Goal: Task Accomplishment & Management: Use online tool/utility

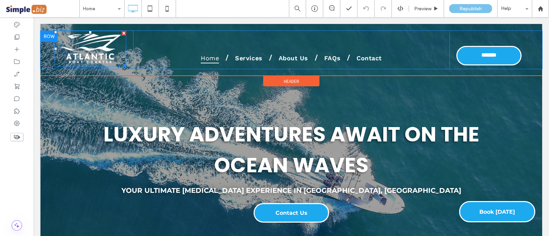
click at [97, 50] on img at bounding box center [90, 49] width 72 height 36
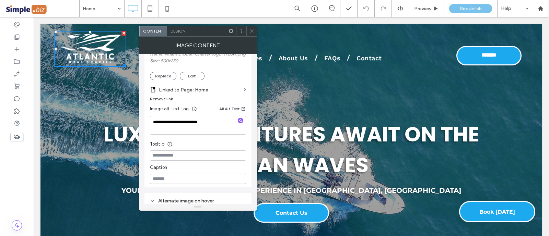
scroll to position [85, 0]
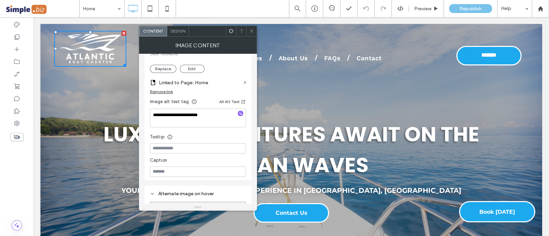
click at [248, 30] on div at bounding box center [251, 31] width 10 height 10
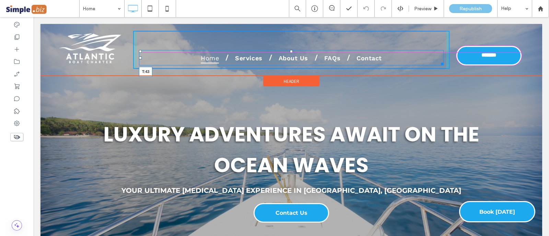
drag, startPoint x: 287, startPoint y: 50, endPoint x: 288, endPoint y: 45, distance: 5.2
click at [288, 45] on div "Home Services About Us FAQs Contact T:43 Click To Paste" at bounding box center [291, 50] width 316 height 38
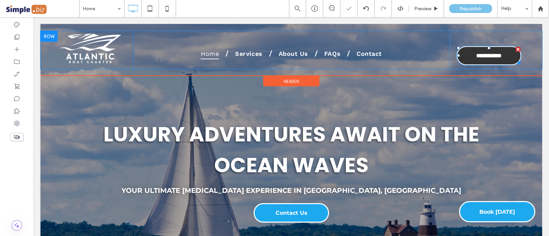
click at [483, 46] on link "**********" at bounding box center [488, 56] width 65 height 20
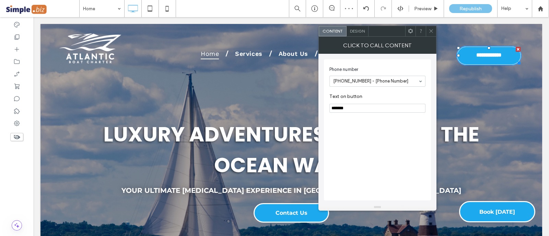
click at [430, 31] on icon at bounding box center [430, 30] width 5 height 5
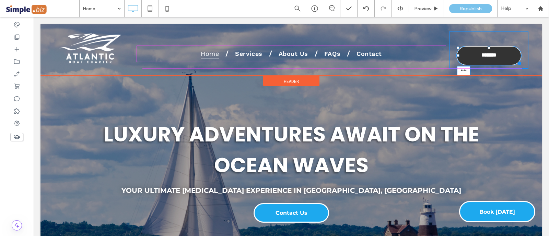
drag, startPoint x: 481, startPoint y: 47, endPoint x: 481, endPoint y: 43, distance: 3.8
click at [487, 46] on div at bounding box center [488, 47] width 3 height 3
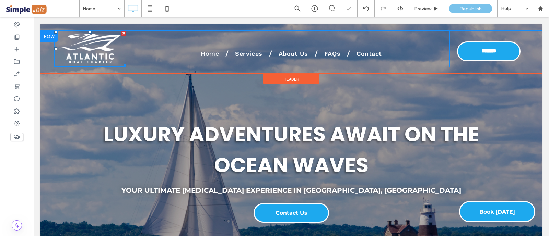
click at [97, 49] on img at bounding box center [90, 49] width 72 height 36
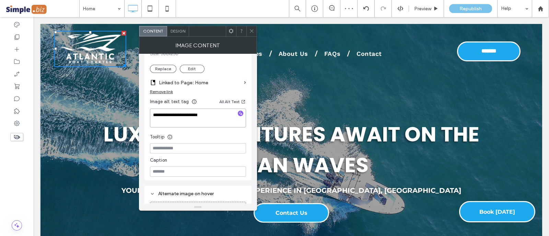
drag, startPoint x: 249, startPoint y: 130, endPoint x: 106, endPoint y: 88, distance: 148.6
click at [255, 26] on div at bounding box center [251, 31] width 10 height 10
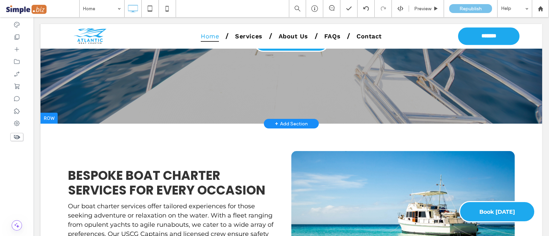
scroll to position [0, 0]
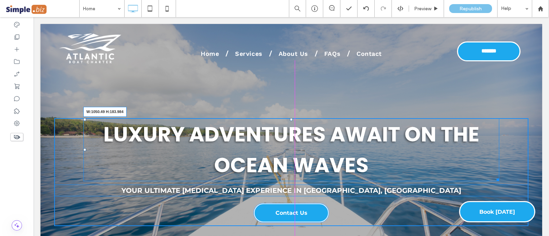
drag, startPoint x: 493, startPoint y: 179, endPoint x: 466, endPoint y: 180, distance: 27.8
click at [494, 180] on div at bounding box center [496, 178] width 5 height 5
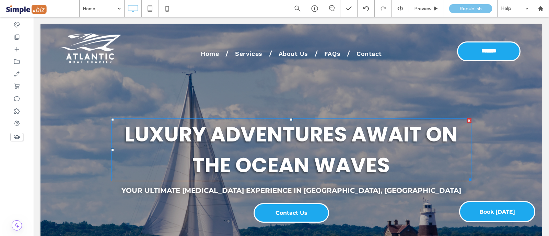
click at [428, 152] on h3 "Luxury Adventures Await On The Ocean Waves" at bounding box center [291, 150] width 360 height 62
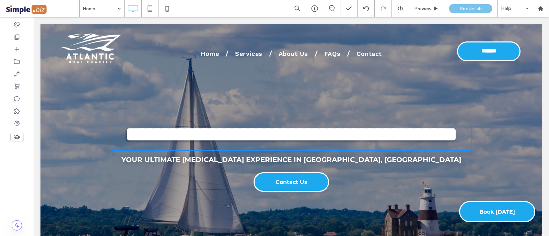
click at [257, 149] on h3 "**********" at bounding box center [291, 134] width 360 height 31
type input "*******"
type input "**"
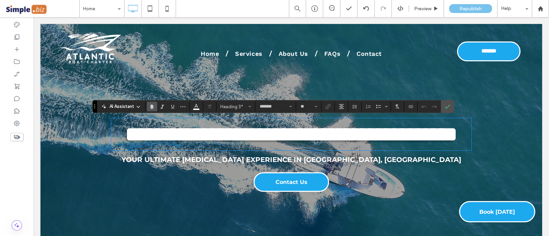
click at [207, 131] on span "**********" at bounding box center [291, 134] width 332 height 21
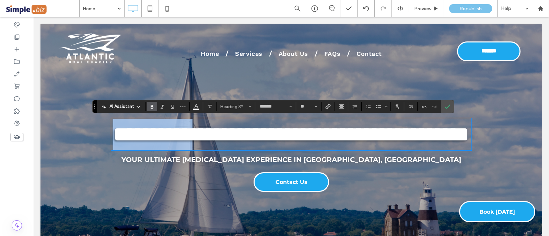
drag, startPoint x: 126, startPoint y: 135, endPoint x: 246, endPoint y: 128, distance: 120.2
click at [246, 128] on span "**********" at bounding box center [291, 134] width 356 height 21
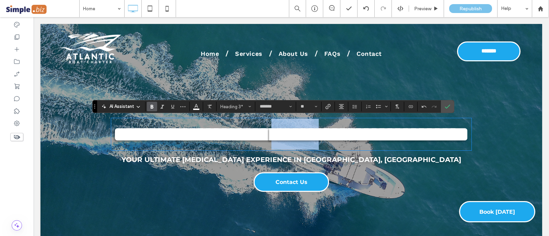
drag, startPoint x: 366, startPoint y: 128, endPoint x: 425, endPoint y: 125, distance: 59.4
click at [425, 126] on span "**********" at bounding box center [291, 134] width 356 height 21
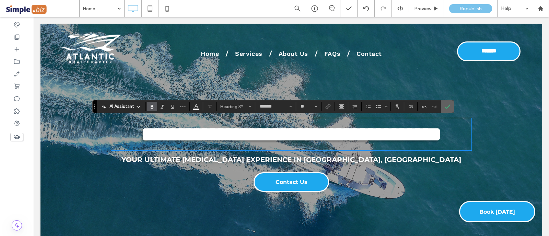
click at [444, 105] on icon "Confirm" at bounding box center [446, 106] width 5 height 5
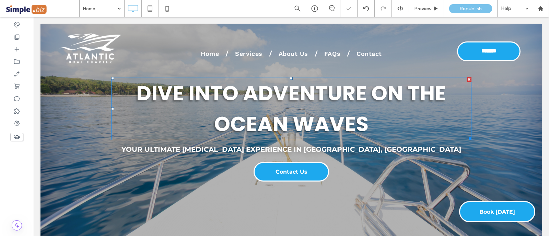
scroll to position [43, 0]
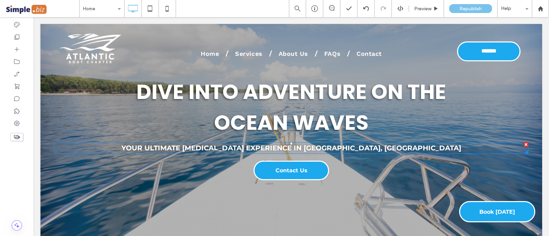
click at [212, 148] on strong "Your Ultimate [MEDICAL_DATA] Experience In [GEOGRAPHIC_DATA], [GEOGRAPHIC_DATA]" at bounding box center [290, 148] width 339 height 8
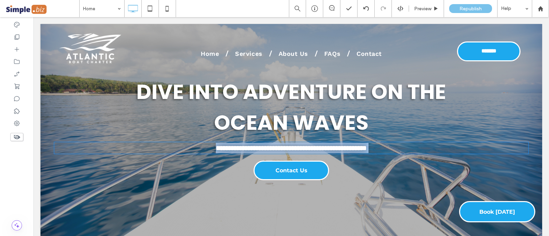
click at [216, 148] on strong "**********" at bounding box center [291, 148] width 151 height 7
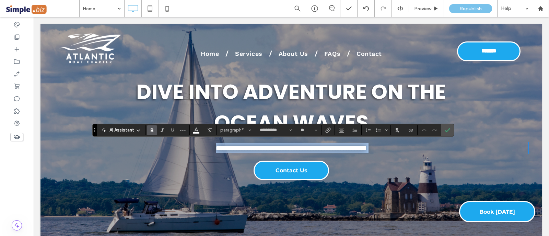
click at [216, 148] on strong "**********" at bounding box center [291, 148] width 151 height 7
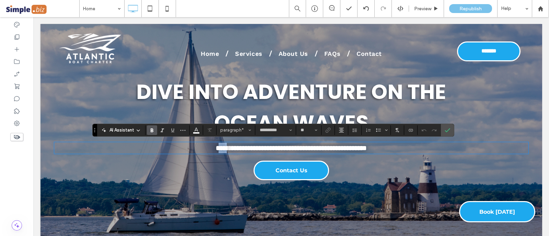
click at [216, 148] on strong "**********" at bounding box center [291, 148] width 151 height 7
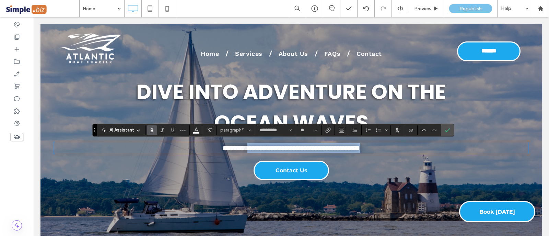
drag, startPoint x: 219, startPoint y: 145, endPoint x: 424, endPoint y: 156, distance: 204.7
click at [424, 156] on div "**********" at bounding box center [291, 130] width 474 height 108
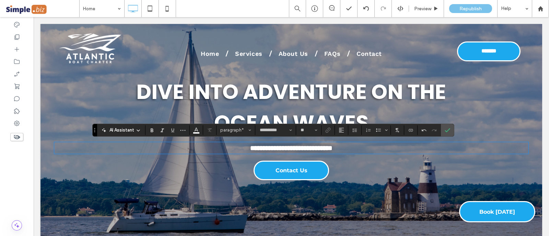
scroll to position [0, 0]
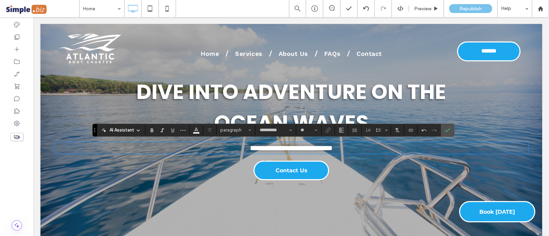
click at [218, 144] on p "**********" at bounding box center [291, 148] width 474 height 10
type input "**"
click at [253, 146] on strong "**********" at bounding box center [291, 148] width 134 height 7
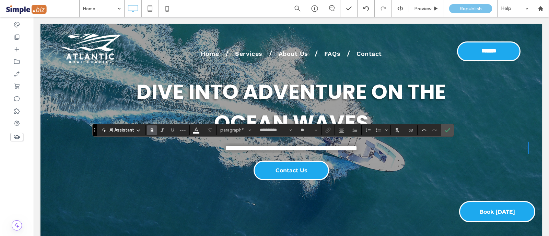
drag, startPoint x: 412, startPoint y: 155, endPoint x: 410, endPoint y: 153, distance: 3.6
click at [411, 153] on div "**********" at bounding box center [291, 130] width 474 height 108
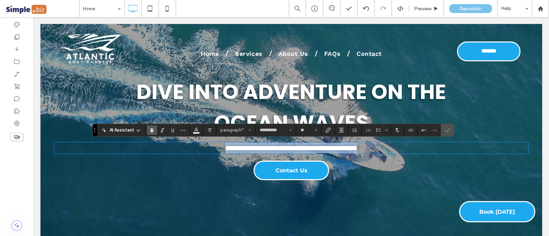
drag, startPoint x: 410, startPoint y: 149, endPoint x: 141, endPoint y: 150, distance: 269.5
click at [141, 150] on p "**********" at bounding box center [291, 148] width 474 height 10
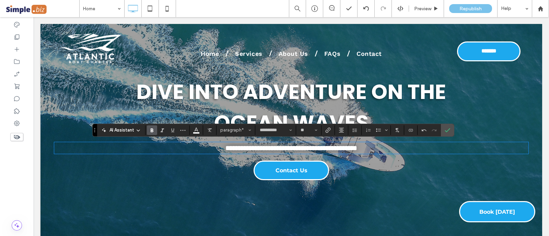
click at [144, 137] on h3 "dive into Adventure On The Ocean Waves" at bounding box center [291, 107] width 360 height 62
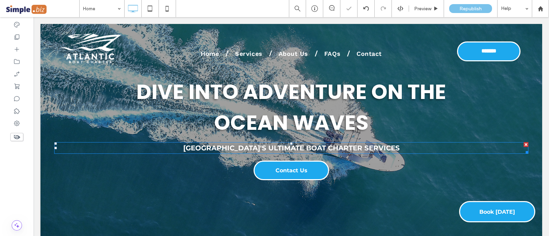
click at [212, 146] on strong "[GEOGRAPHIC_DATA]'S Ultimate Boat Charter Services" at bounding box center [291, 148] width 216 height 8
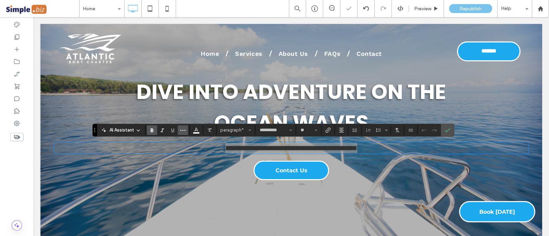
click at [181, 128] on icon "More" at bounding box center [182, 130] width 5 height 5
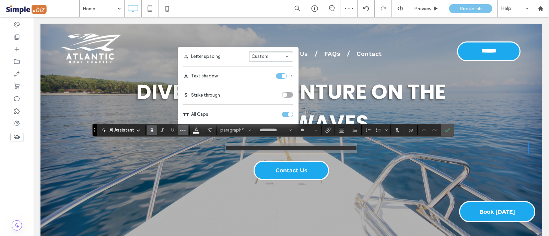
click at [278, 55] on button "Custom" at bounding box center [271, 56] width 44 height 10
click at [278, 35] on label "Wide" at bounding box center [271, 36] width 44 height 10
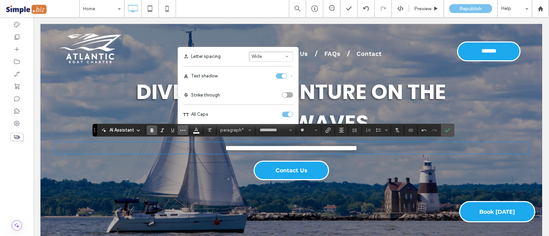
click at [197, 200] on div at bounding box center [290, 116] width 501 height 271
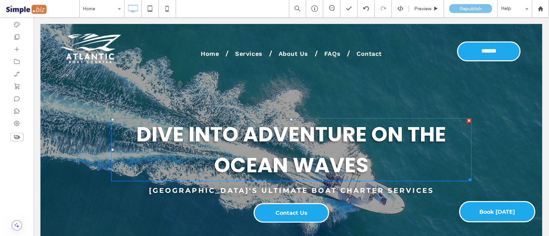
scroll to position [129, 0]
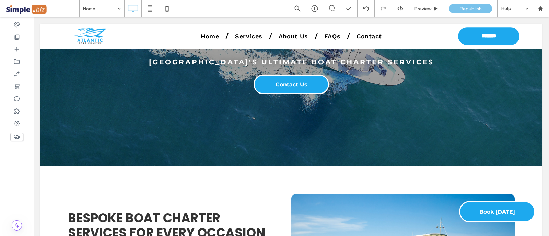
click at [400, 130] on div at bounding box center [290, 30] width 501 height 271
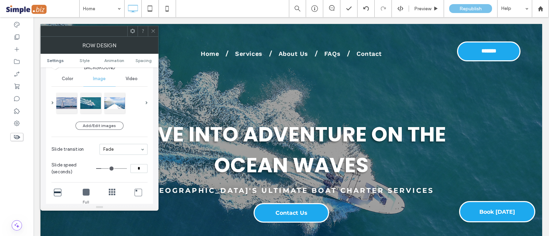
scroll to position [85, 0]
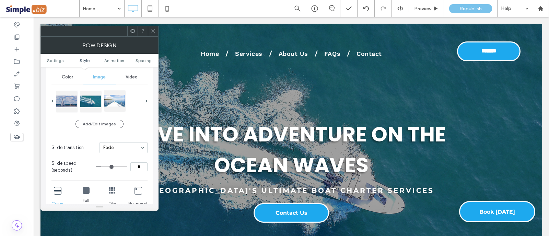
click at [118, 98] on div at bounding box center [114, 101] width 21 height 21
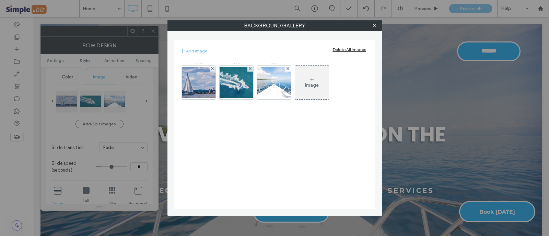
click at [370, 23] on div at bounding box center [374, 26] width 10 height 10
click at [149, 28] on div "Background Gallery Add image Delete All Images Image" at bounding box center [274, 118] width 549 height 236
click at [153, 31] on div "Background Gallery Add image Delete All Images Image" at bounding box center [274, 118] width 549 height 236
click at [375, 25] on icon at bounding box center [374, 25] width 5 height 5
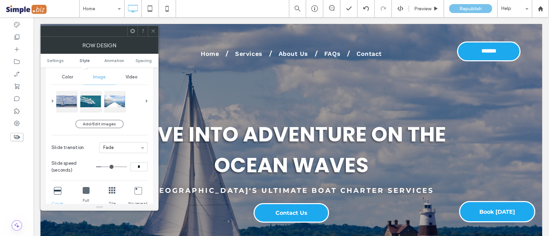
click at [154, 29] on icon at bounding box center [153, 30] width 5 height 5
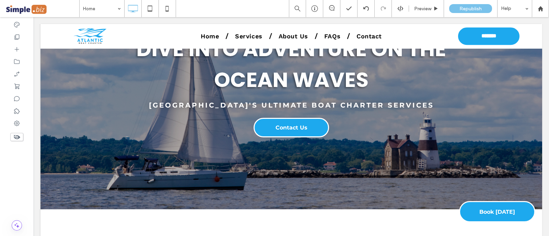
click at [194, 188] on div at bounding box center [290, 74] width 501 height 271
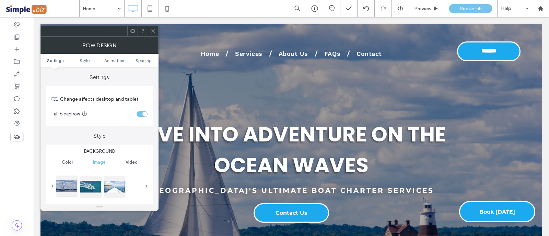
click at [62, 190] on div at bounding box center [66, 186] width 21 height 21
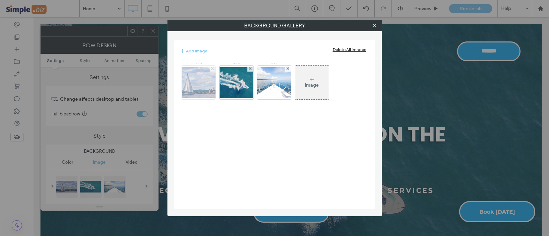
click at [212, 68] on icon at bounding box center [212, 68] width 3 height 3
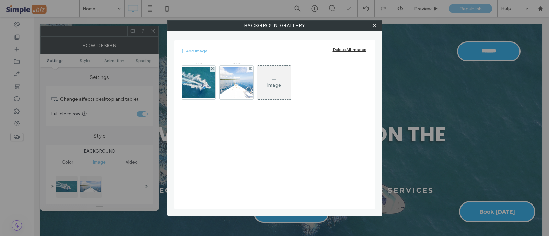
click at [263, 85] on div "Image" at bounding box center [274, 83] width 34 height 32
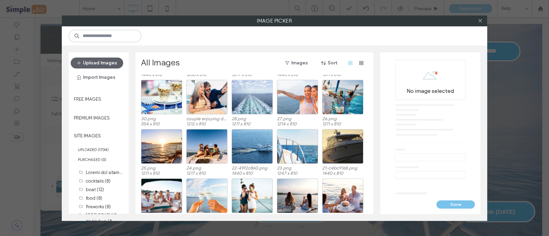
scroll to position [454, 0]
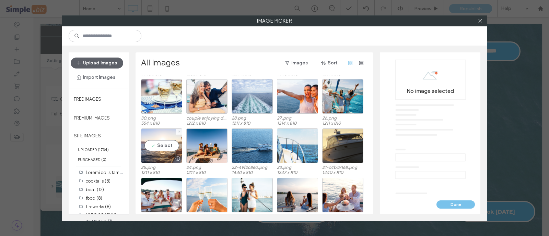
click at [157, 151] on div "Select" at bounding box center [161, 146] width 41 height 35
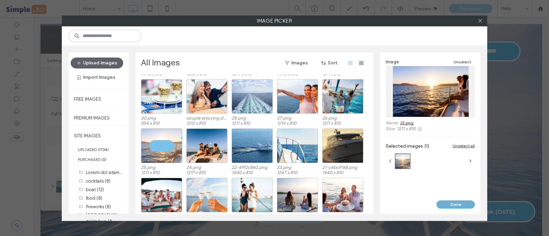
click at [458, 202] on button "Done" at bounding box center [455, 205] width 38 height 8
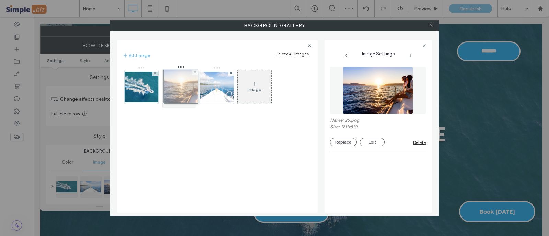
drag, startPoint x: 219, startPoint y: 91, endPoint x: 182, endPoint y: 91, distance: 37.4
click at [432, 25] on icon at bounding box center [431, 25] width 5 height 5
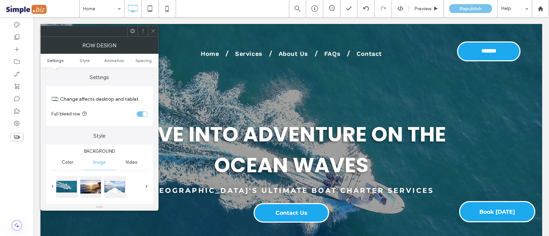
drag, startPoint x: 153, startPoint y: 32, endPoint x: 193, endPoint y: 17, distance: 43.4
click at [154, 30] on icon at bounding box center [153, 30] width 5 height 5
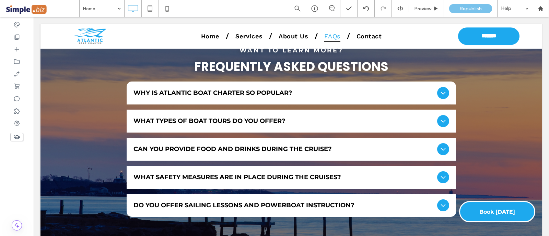
scroll to position [3109, 0]
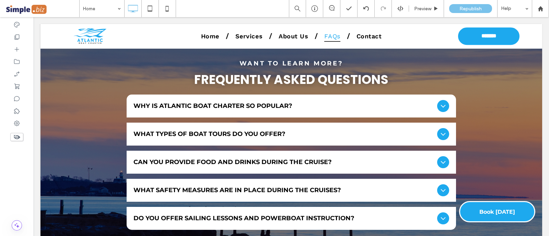
click at [68, 126] on div "want to Learn more? Frequently Asked Questions Why is Atlantic Boat Charter so …" at bounding box center [290, 146] width 501 height 236
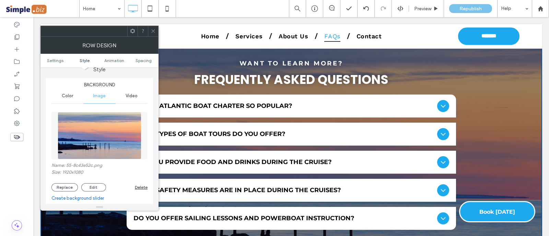
scroll to position [129, 0]
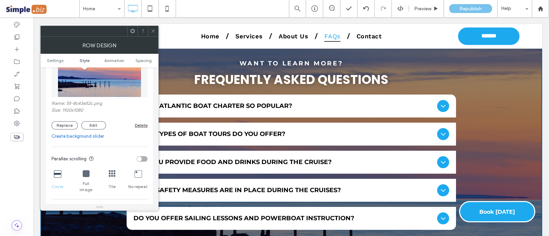
click at [141, 124] on div "Delete" at bounding box center [141, 125] width 13 height 5
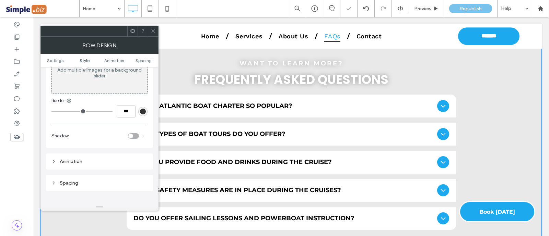
click at [156, 34] on div at bounding box center [153, 31] width 10 height 10
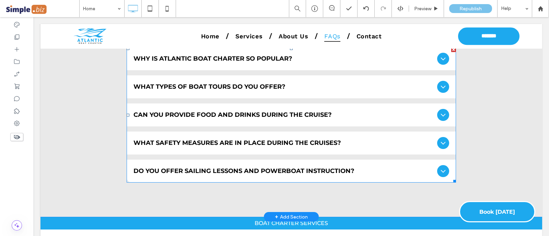
scroll to position [3237, 0]
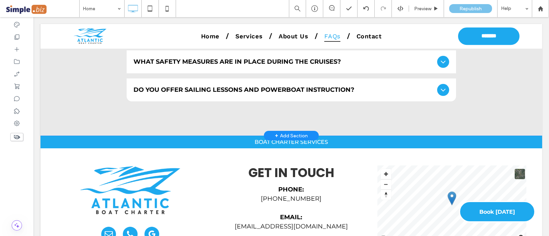
click at [94, 117] on div "want to Learn more? Frequently Asked Questions Why is Atlantic Boat Charter so …" at bounding box center [290, 18] width 501 height 236
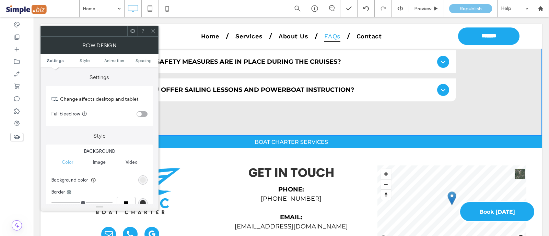
click at [97, 160] on span "Image" at bounding box center [99, 162] width 13 height 5
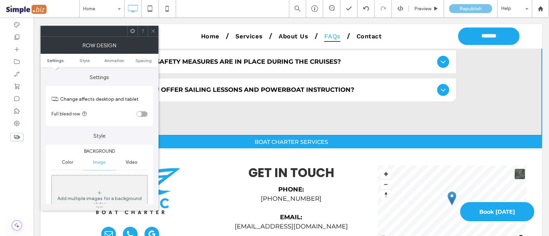
click at [106, 182] on div "Add multiple images for a background slider" at bounding box center [99, 198] width 95 height 45
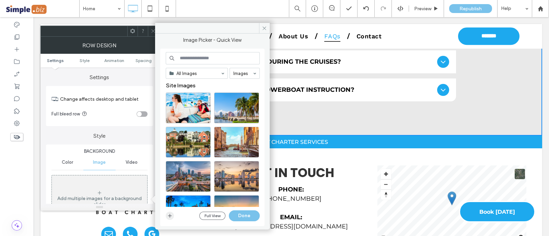
click at [171, 217] on icon "button" at bounding box center [169, 215] width 5 height 5
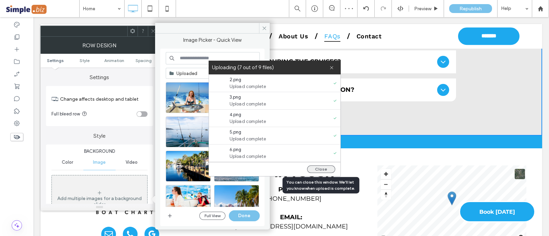
click at [325, 169] on button "Close" at bounding box center [321, 170] width 28 height 8
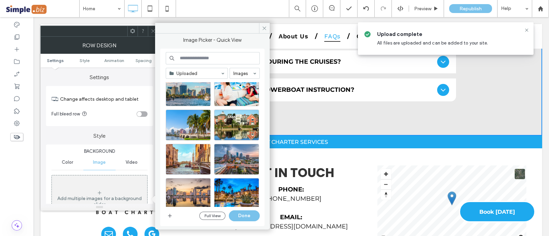
scroll to position [171, 0]
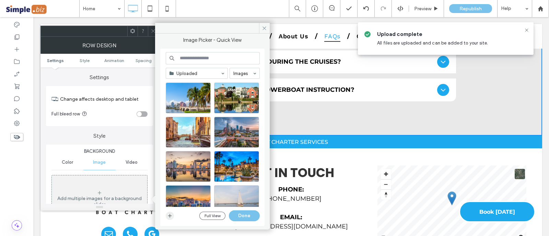
click at [168, 215] on icon "button" at bounding box center [169, 215] width 5 height 5
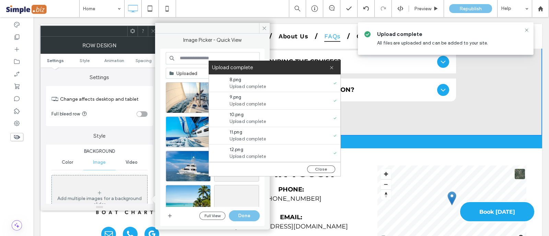
click at [322, 166] on button "Close" at bounding box center [321, 170] width 28 height 8
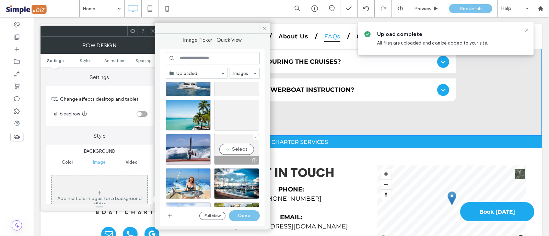
scroll to position [43, 0]
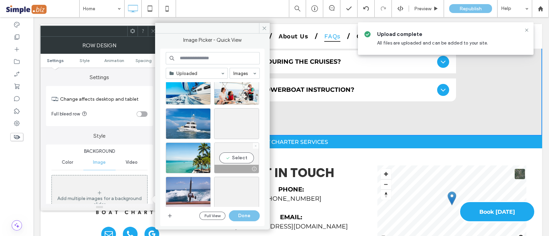
click at [255, 143] on span at bounding box center [255, 146] width 3 height 6
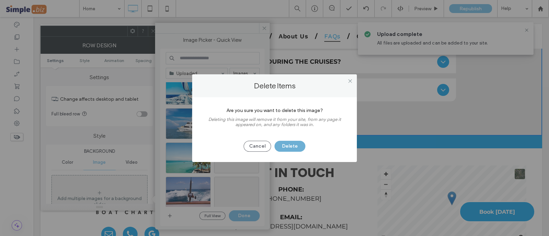
click at [284, 145] on button "Delete" at bounding box center [289, 146] width 31 height 11
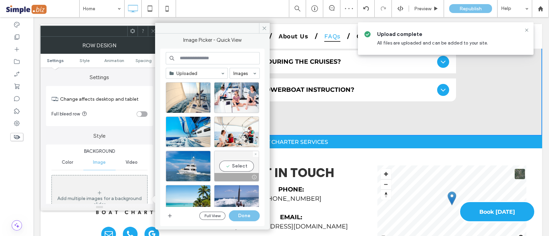
click at [254, 153] on div at bounding box center [256, 154] width 6 height 6
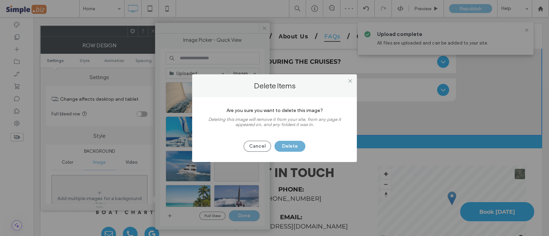
click at [292, 150] on button "Delete" at bounding box center [289, 146] width 31 height 11
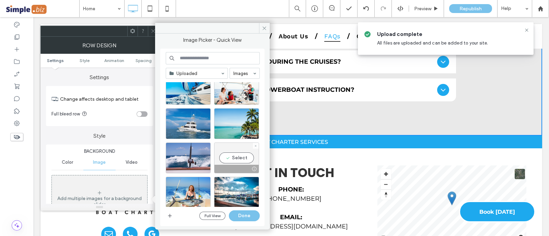
click at [253, 146] on div at bounding box center [256, 146] width 6 height 6
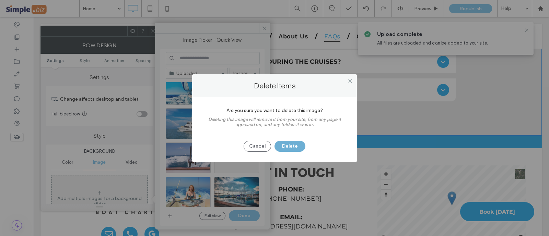
click at [296, 146] on button "Delete" at bounding box center [289, 146] width 31 height 11
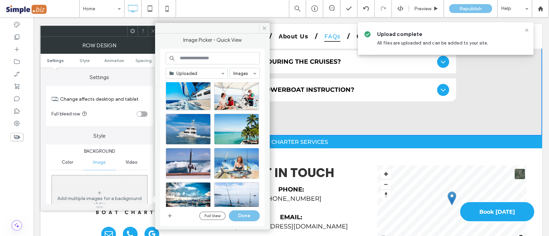
scroll to position [0, 0]
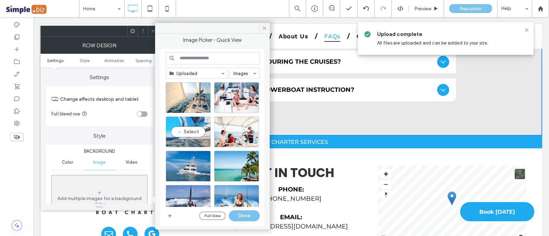
click at [183, 132] on div "Select" at bounding box center [188, 132] width 45 height 31
drag, startPoint x: 242, startPoint y: 216, endPoint x: 208, endPoint y: 199, distance: 37.7
click at [242, 216] on button "Done" at bounding box center [244, 216] width 31 height 11
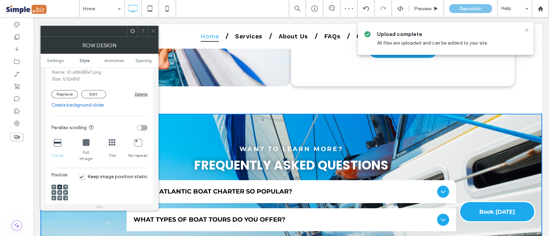
scroll to position [171, 0]
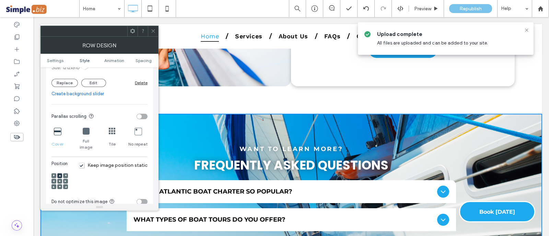
click at [86, 163] on span "Keep image position static" at bounding box center [113, 166] width 69 height 6
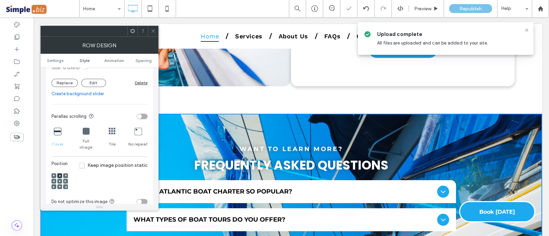
click at [154, 36] on span at bounding box center [153, 31] width 5 height 10
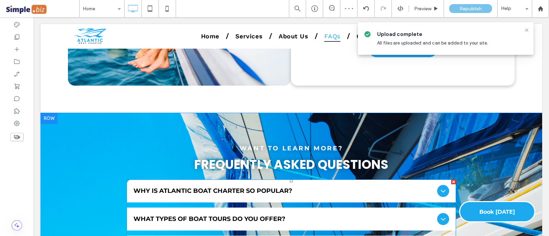
scroll to position [3109, 0]
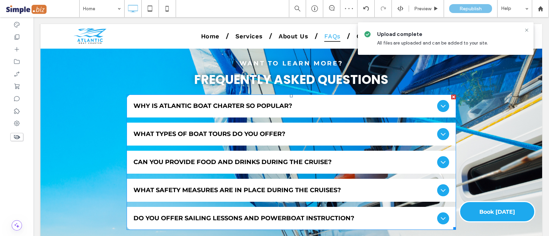
click at [286, 159] on span "Can you provide food and drinks during the cruise?" at bounding box center [283, 163] width 301 height 8
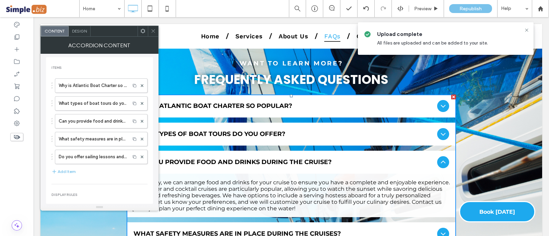
click at [77, 28] on span "Design" at bounding box center [79, 30] width 15 height 5
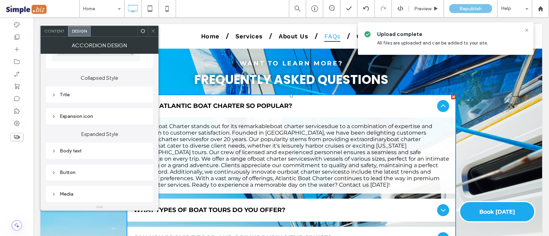
scroll to position [43, 0]
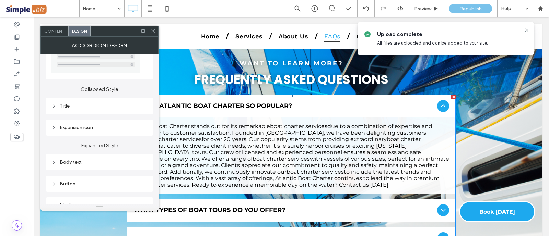
click at [93, 102] on div "Title" at bounding box center [99, 105] width 96 height 9
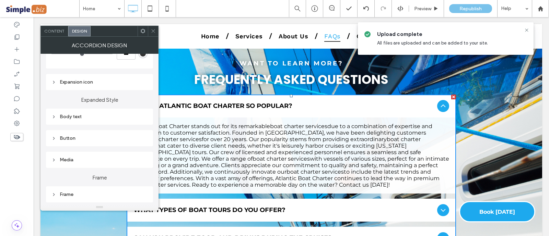
scroll to position [343, 0]
click at [108, 112] on div "Body text" at bounding box center [99, 114] width 96 height 6
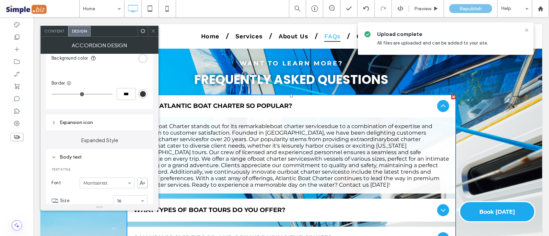
scroll to position [300, 0]
click at [71, 119] on div "Expansion icon" at bounding box center [99, 122] width 96 height 6
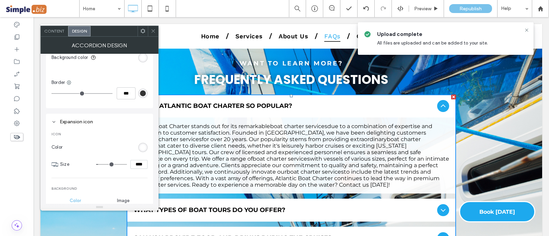
click at [72, 122] on div "Expansion icon" at bounding box center [99, 122] width 96 height 6
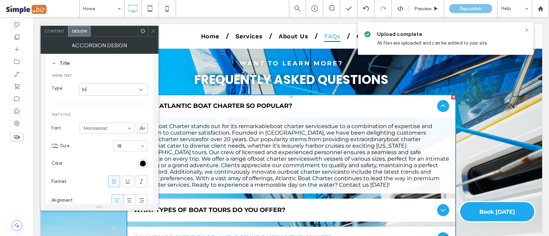
scroll to position [43, 0]
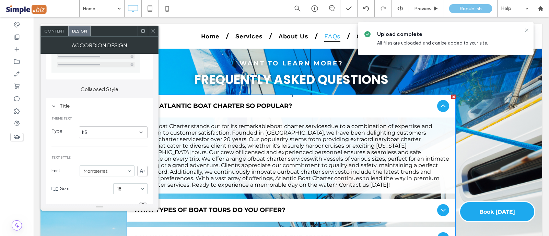
click at [53, 106] on use at bounding box center [53, 106] width 2 height 1
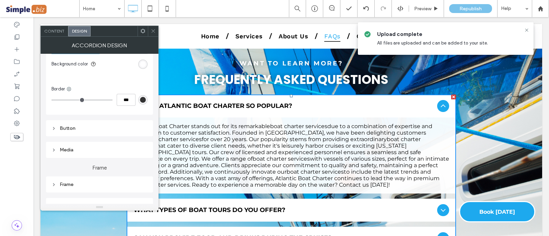
scroll to position [341, 0]
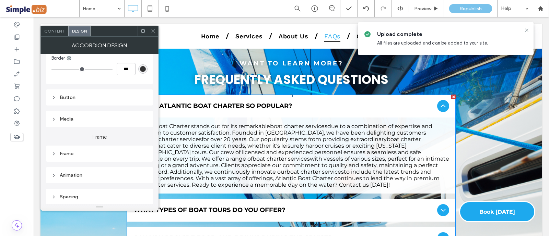
click at [87, 158] on div "Frame" at bounding box center [99, 154] width 107 height 16
click at [88, 152] on div "Frame" at bounding box center [99, 154] width 96 height 6
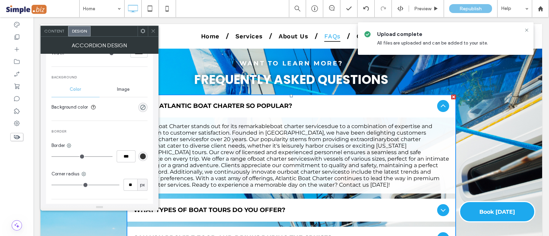
scroll to position [555, 0]
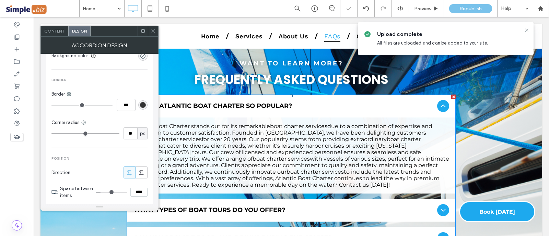
type input "*"
type input "***"
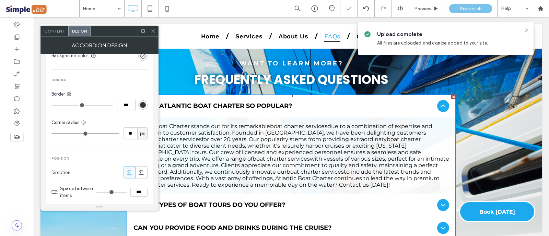
drag, startPoint x: 101, startPoint y: 191, endPoint x: 83, endPoint y: 190, distance: 18.5
type input "*"
click at [96, 192] on input "range" at bounding box center [111, 192] width 31 height 1
click at [151, 34] on span at bounding box center [153, 31] width 5 height 10
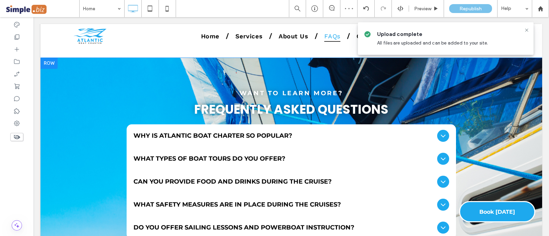
scroll to position [3066, 0]
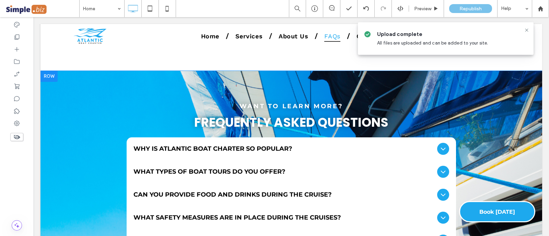
click at [90, 86] on div "want to Learn more? Frequently Asked Questions Why is Atlantic Boat Charter so …" at bounding box center [290, 179] width 501 height 216
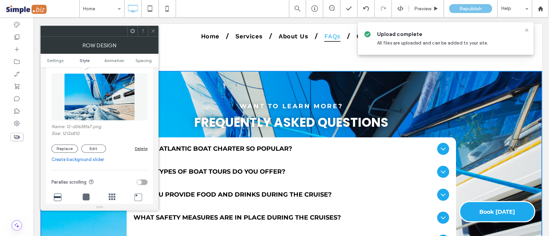
scroll to position [129, 0]
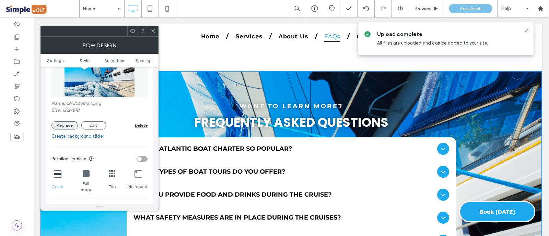
click at [65, 125] on button "Replace" at bounding box center [64, 125] width 26 height 8
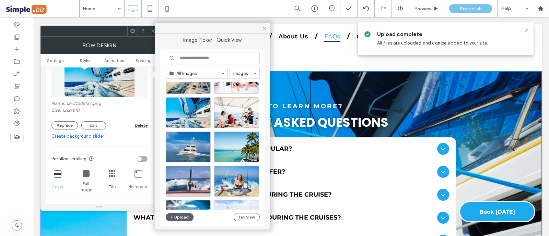
scroll to position [43, 0]
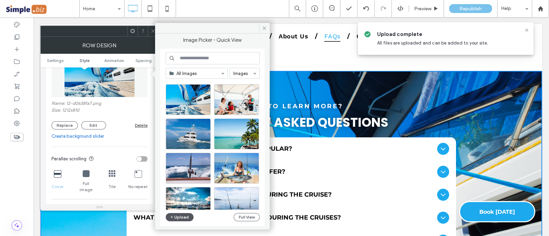
click at [187, 217] on button "Upload" at bounding box center [180, 217] width 28 height 8
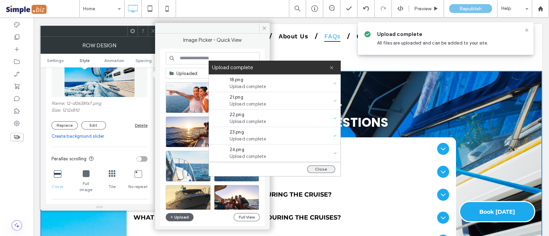
click at [319, 167] on button "Close" at bounding box center [321, 170] width 28 height 8
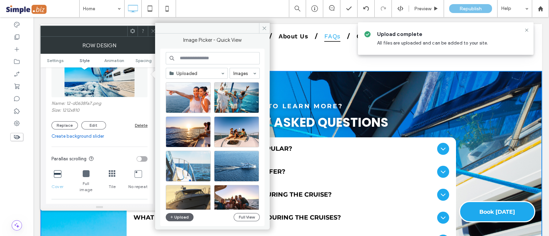
click at [210, 60] on input at bounding box center [213, 58] width 94 height 12
type input "**********"
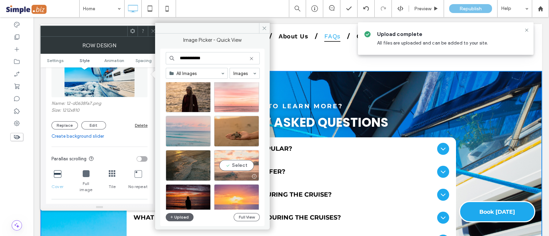
scroll to position [1374, 0]
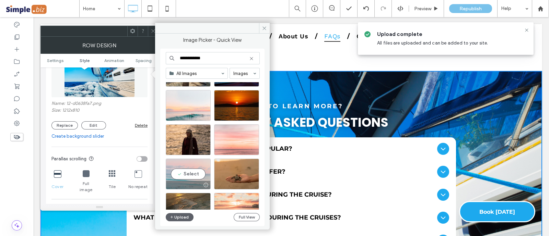
click at [199, 164] on div "Select" at bounding box center [188, 174] width 45 height 31
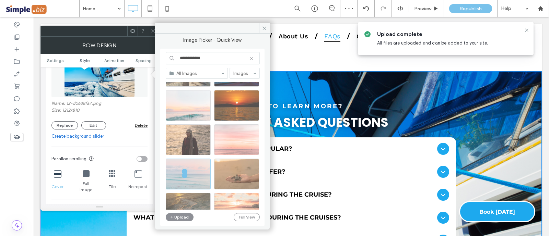
click at [192, 106] on div at bounding box center [213, 137] width 94 height 171
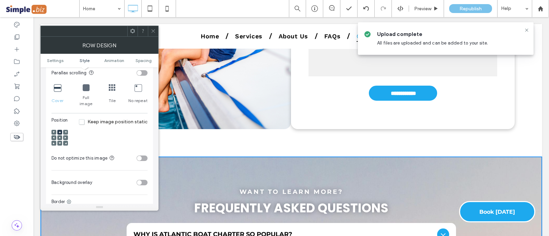
scroll to position [257, 0]
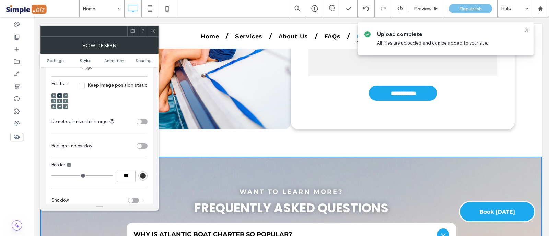
click at [60, 99] on span at bounding box center [60, 101] width 2 height 5
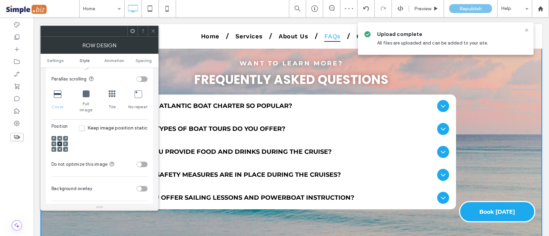
scroll to position [129, 0]
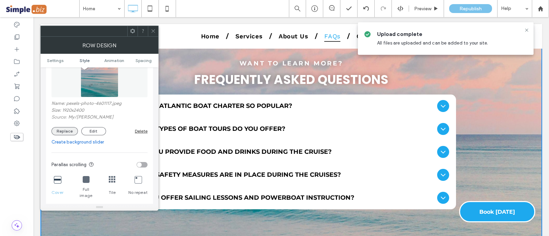
click at [68, 128] on button "Replace" at bounding box center [64, 131] width 26 height 8
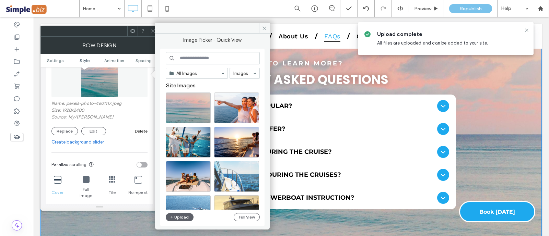
click at [211, 53] on input at bounding box center [213, 58] width 94 height 12
type input "**********"
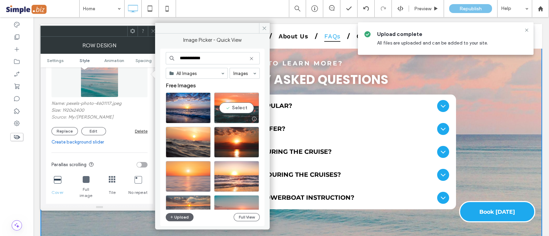
click at [250, 116] on div at bounding box center [254, 118] width 9 height 5
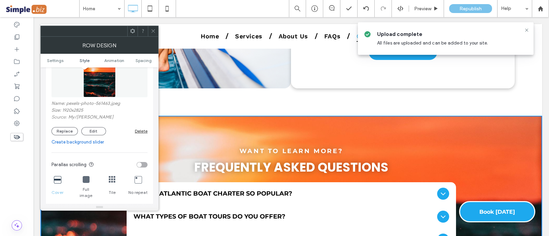
scroll to position [2980, 0]
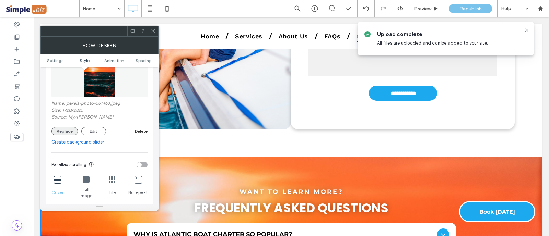
click at [68, 130] on button "Replace" at bounding box center [64, 131] width 26 height 8
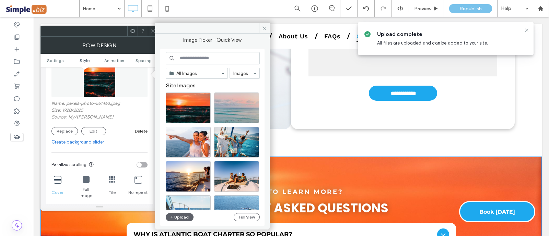
click at [214, 59] on input at bounding box center [213, 58] width 94 height 12
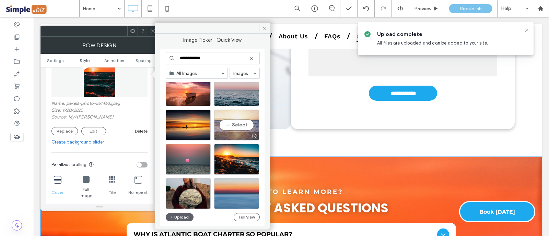
scroll to position [294, 0]
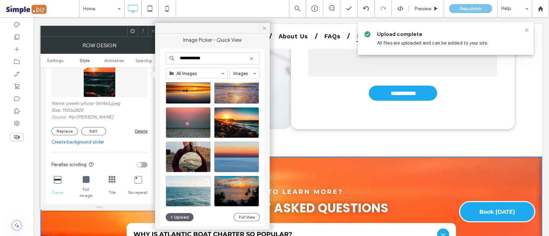
type input "**********"
click at [202, 190] on div "Select" at bounding box center [188, 191] width 45 height 31
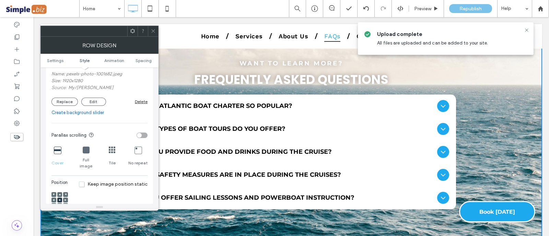
scroll to position [171, 0]
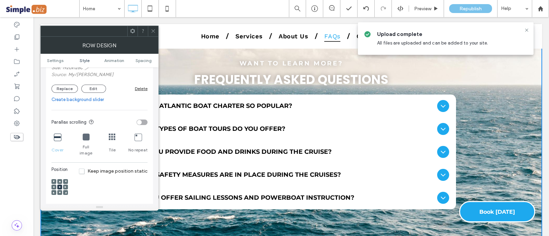
click at [59, 192] on use at bounding box center [60, 193] width 2 height 2
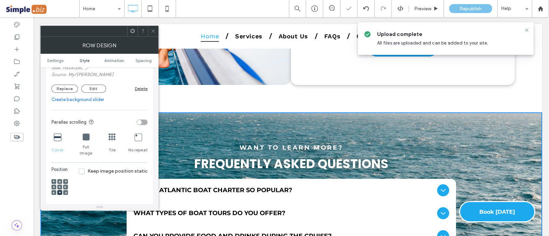
scroll to position [3023, 0]
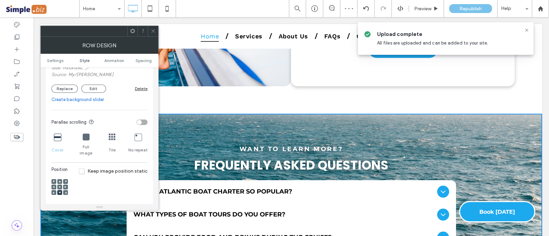
click at [151, 29] on icon at bounding box center [153, 30] width 5 height 5
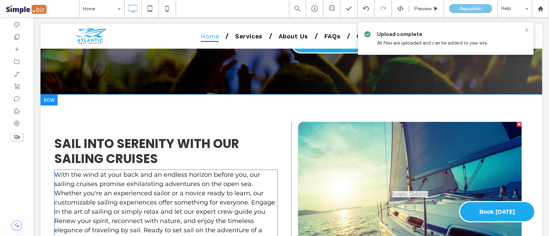
scroll to position [2660, 0]
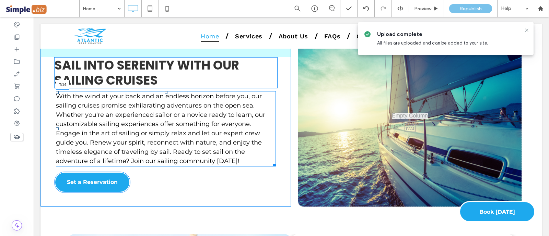
drag, startPoint x: 163, startPoint y: 92, endPoint x: 166, endPoint y: 97, distance: 6.2
click at [166, 97] on div "With the wind at your back and an endless horizon before you, our sailing cruis…" at bounding box center [166, 128] width 220 height 75
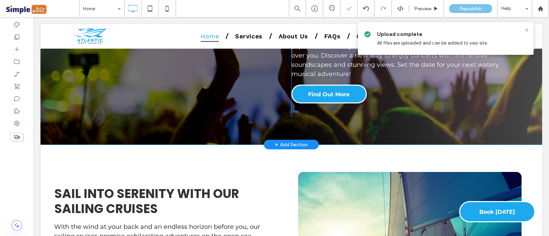
scroll to position [2402, 0]
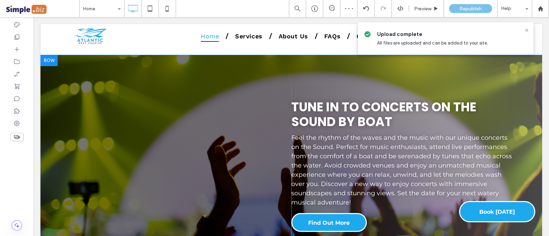
click at [120, 58] on div "Click To Paste Tune in to Concerts on the Sound by Boat Feel the rhythm of the …" at bounding box center [290, 164] width 501 height 218
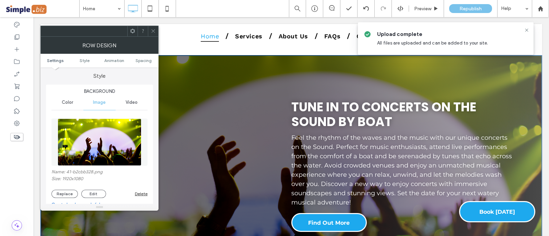
scroll to position [85, 0]
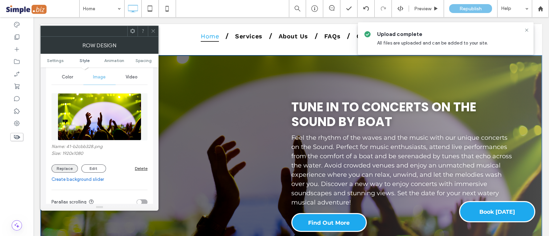
click at [65, 169] on button "Replace" at bounding box center [64, 169] width 26 height 8
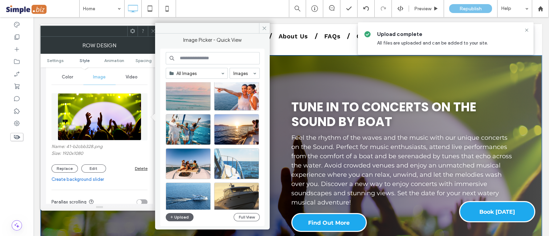
scroll to position [37, 0]
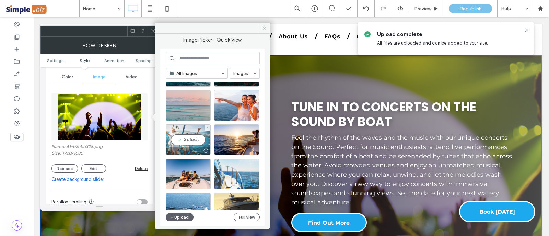
click at [199, 134] on div "Select" at bounding box center [188, 139] width 45 height 31
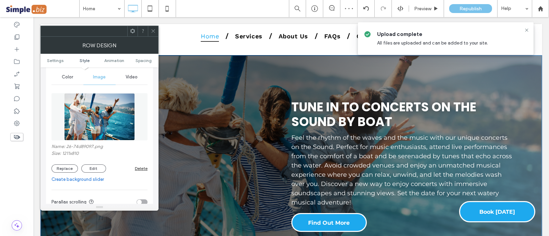
click at [154, 33] on span at bounding box center [153, 31] width 5 height 10
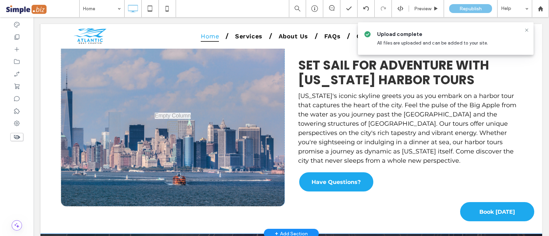
scroll to position [1760, 0]
